Goal: Transaction & Acquisition: Purchase product/service

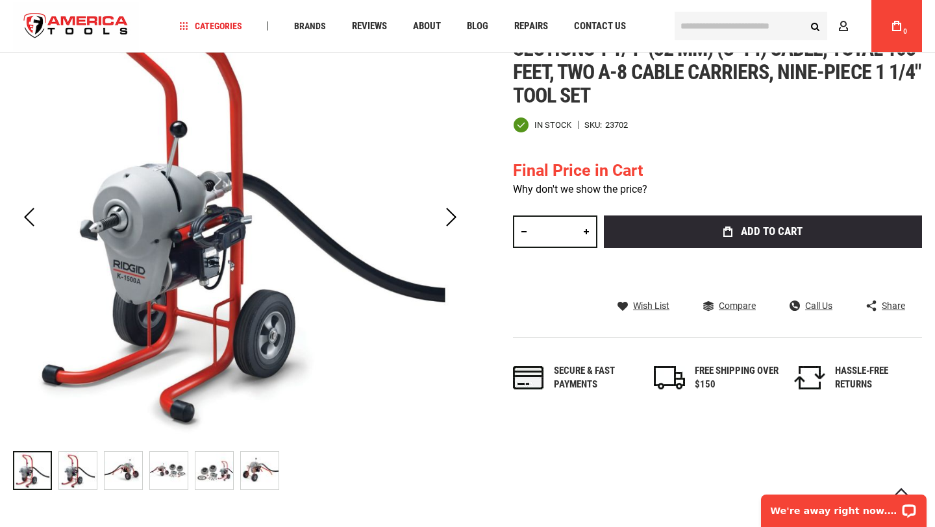
click at [626, 188] on link "Why don't we show the price?" at bounding box center [580, 189] width 134 height 12
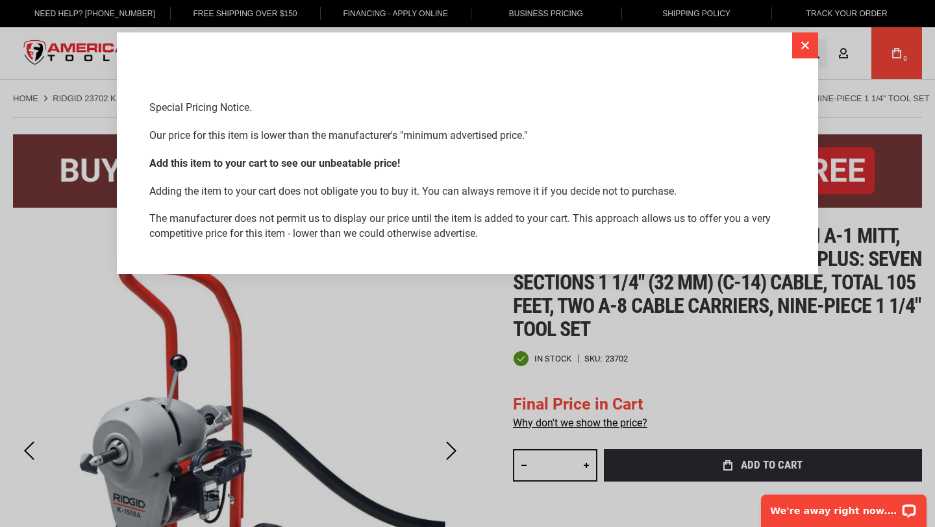
click at [799, 47] on button "Close" at bounding box center [805, 45] width 26 height 26
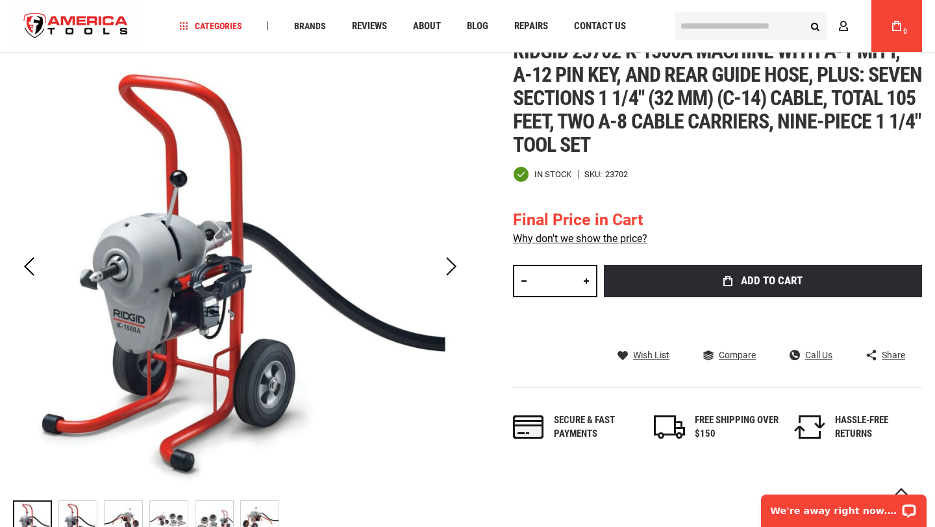
scroll to position [330, 0]
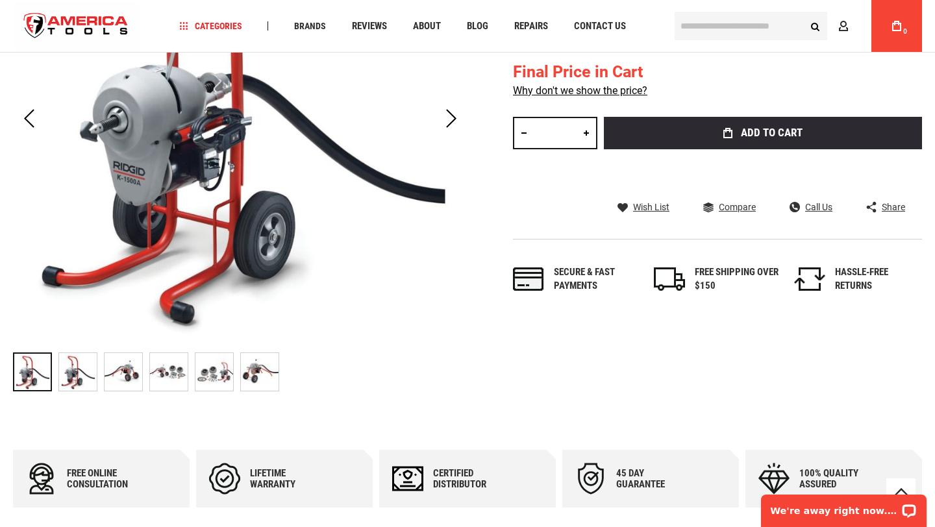
click at [167, 375] on img at bounding box center [169, 372] width 38 height 38
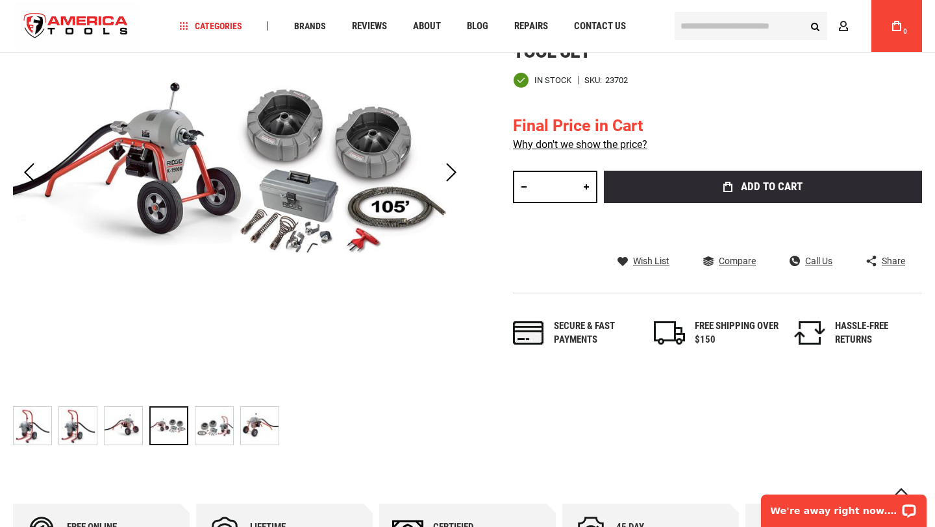
scroll to position [275, 0]
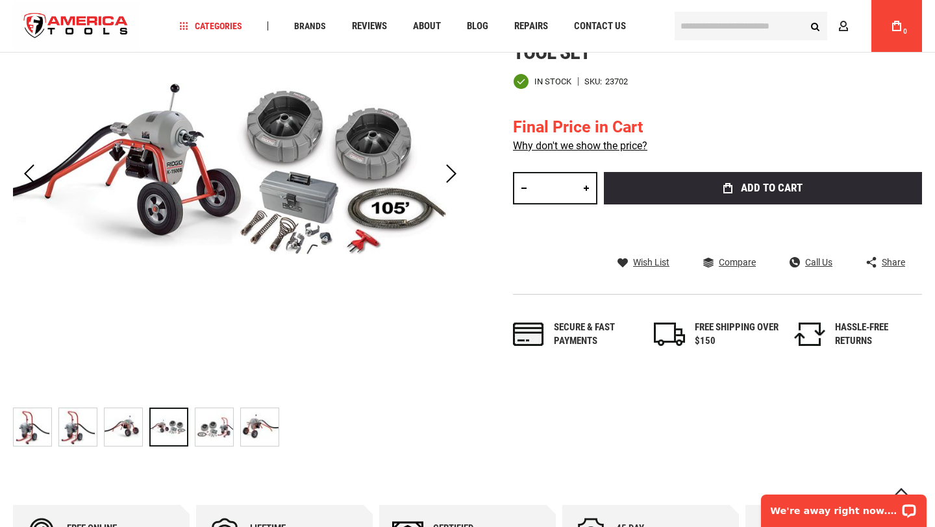
click at [203, 428] on img at bounding box center [214, 427] width 38 height 38
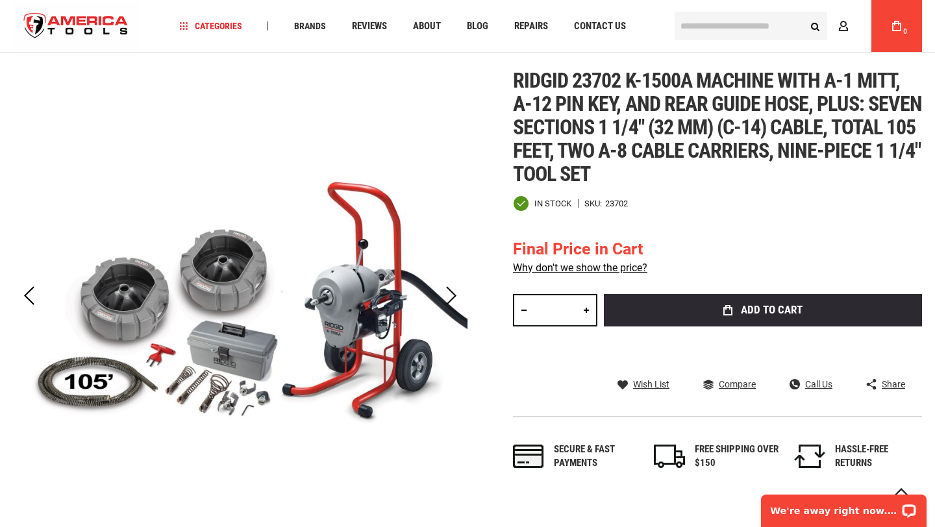
scroll to position [150, 0]
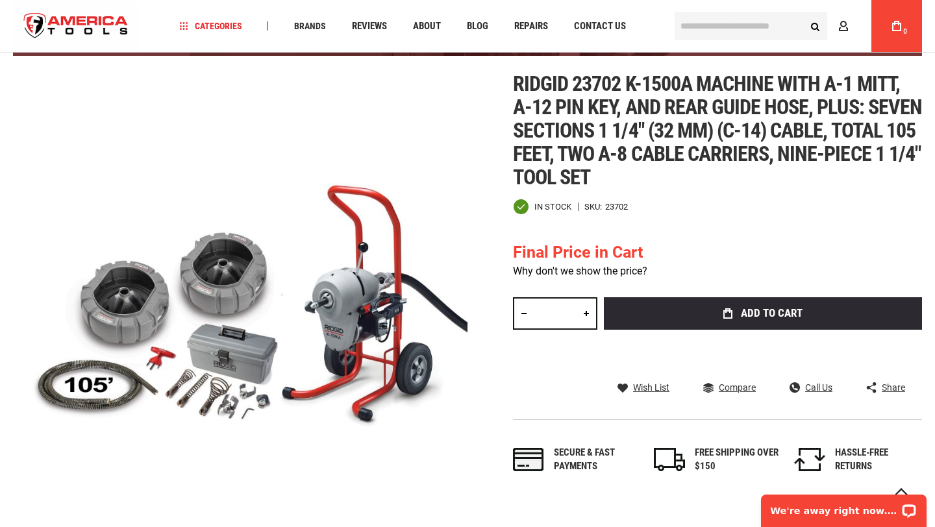
click at [607, 272] on link "Why don't we show the price?" at bounding box center [580, 271] width 134 height 12
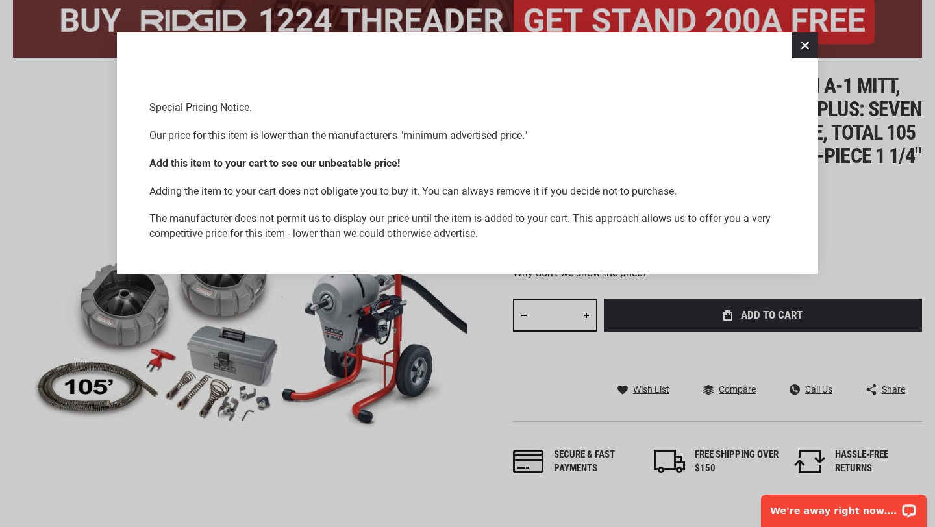
scroll to position [0, 0]
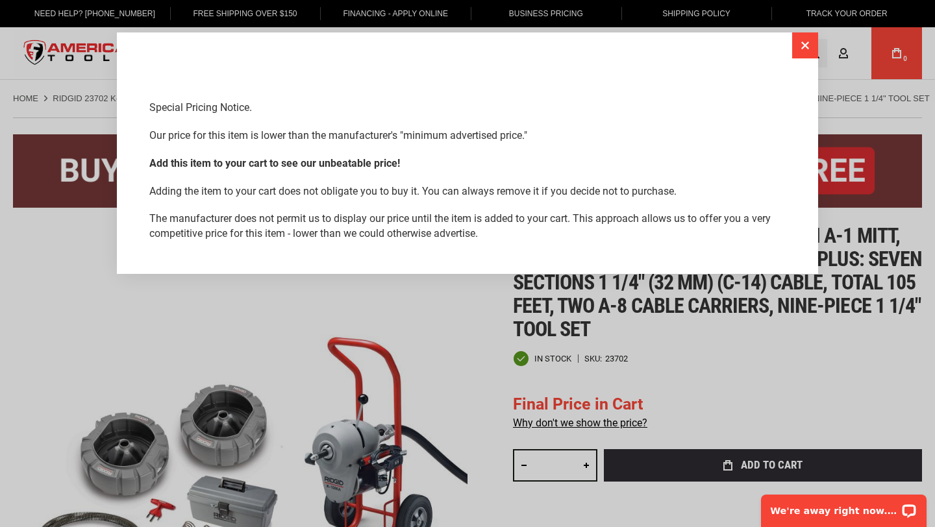
click at [802, 43] on button "Close" at bounding box center [805, 45] width 26 height 26
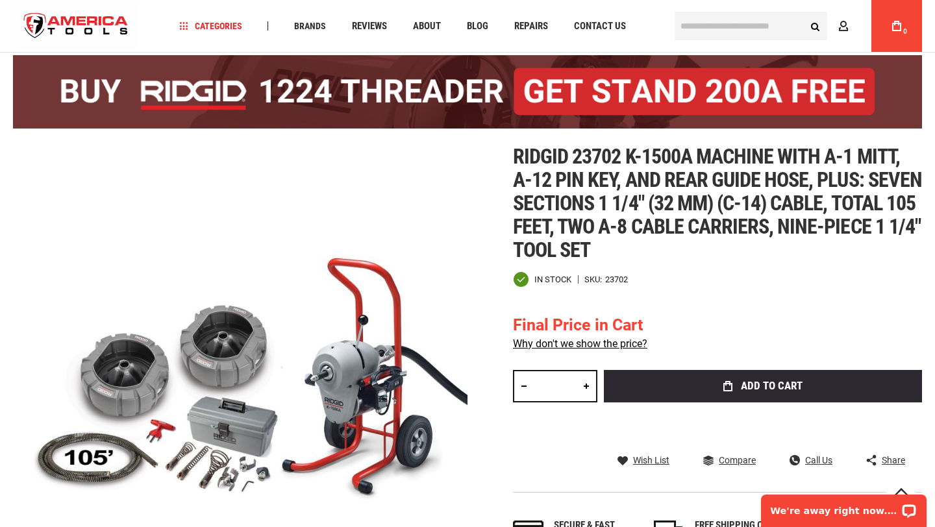
scroll to position [78, 0]
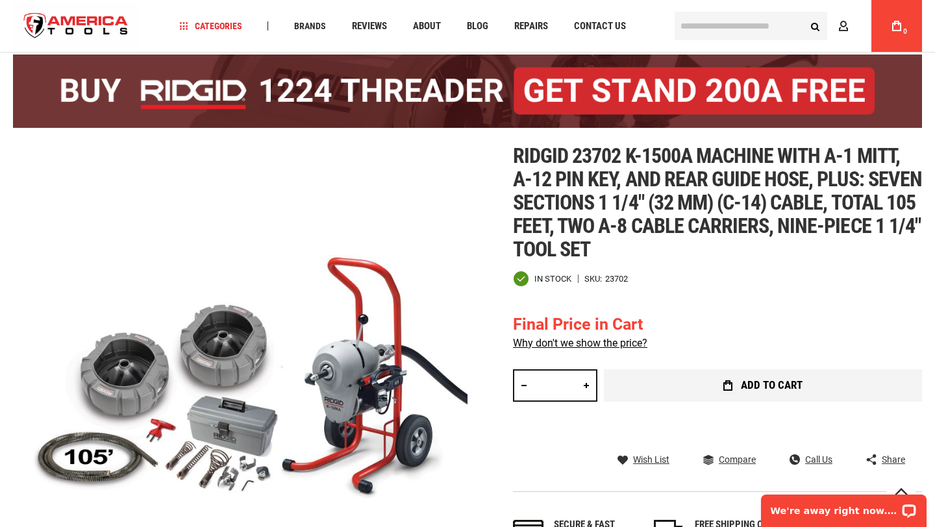
click at [689, 390] on button "Add to Cart" at bounding box center [763, 385] width 318 height 32
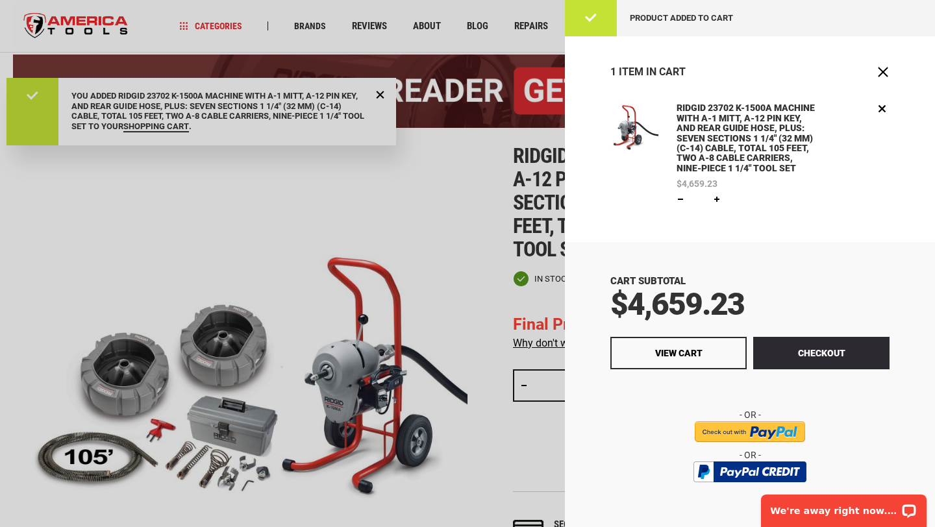
scroll to position [0, 0]
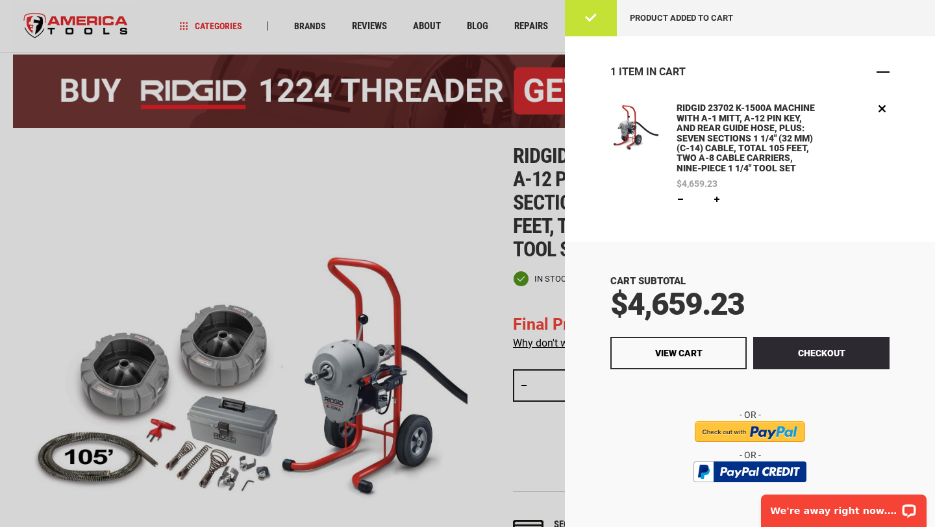
click at [886, 68] on span "Close" at bounding box center [882, 72] width 13 height 13
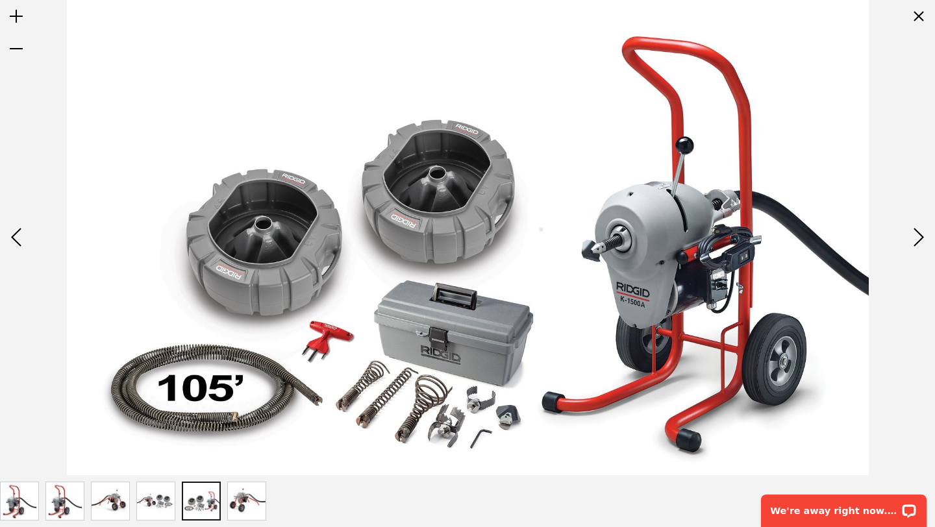
click at [413, 391] on img at bounding box center [468, 237] width 802 height 475
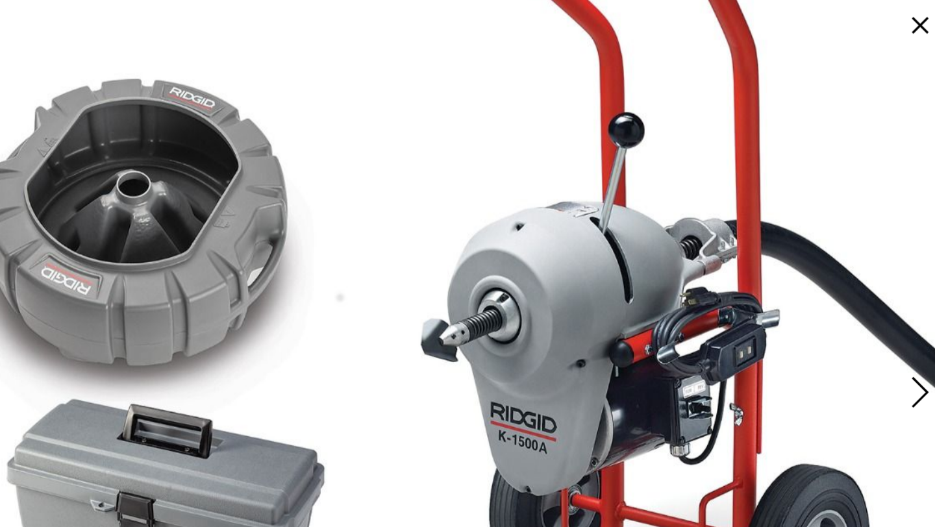
drag, startPoint x: 576, startPoint y: 225, endPoint x: 809, endPoint y: 58, distance: 285.7
click at [809, 58] on img at bounding box center [481, 190] width 963 height 571
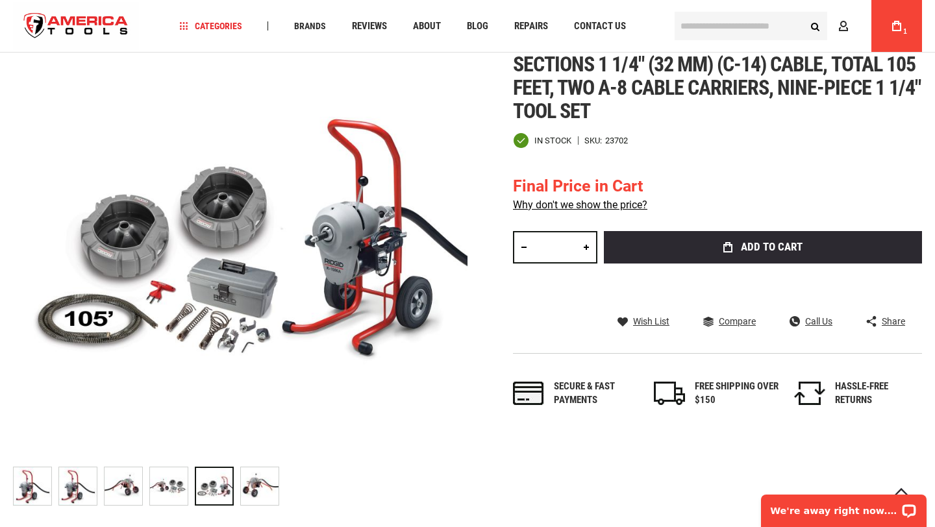
scroll to position [215, 0]
